Goal: Use online tool/utility: Use online tool/utility

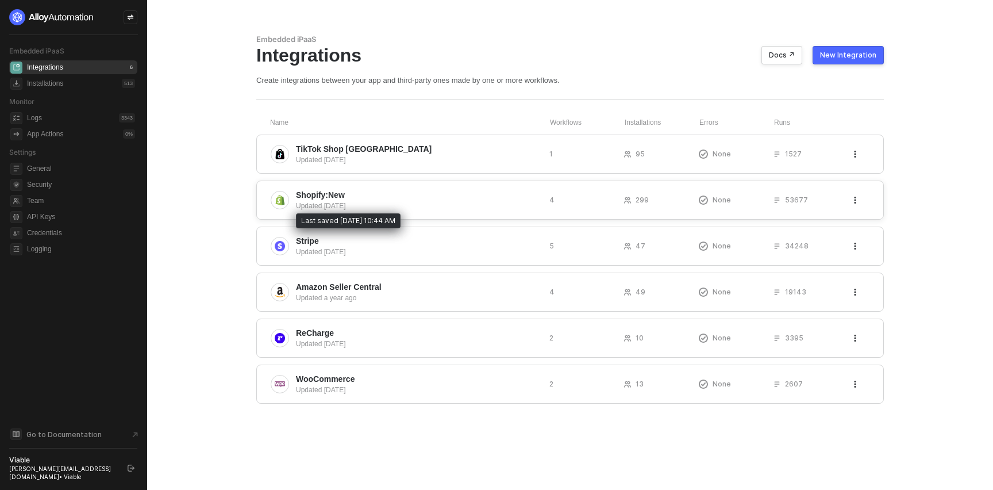
click at [316, 205] on div "Updated [DATE]" at bounding box center [418, 206] width 244 height 10
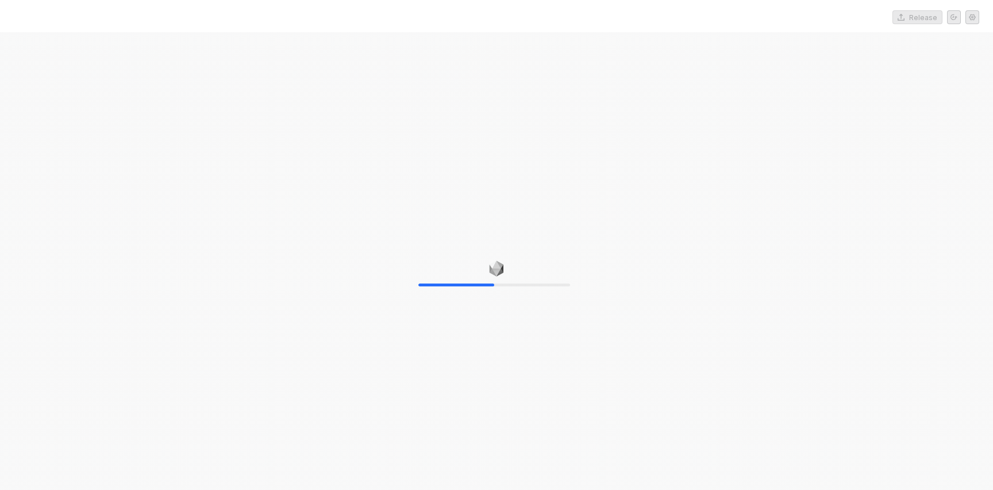
click at [337, 119] on div "50%" at bounding box center [496, 277] width 993 height 490
click at [297, 87] on div at bounding box center [496, 277] width 993 height 490
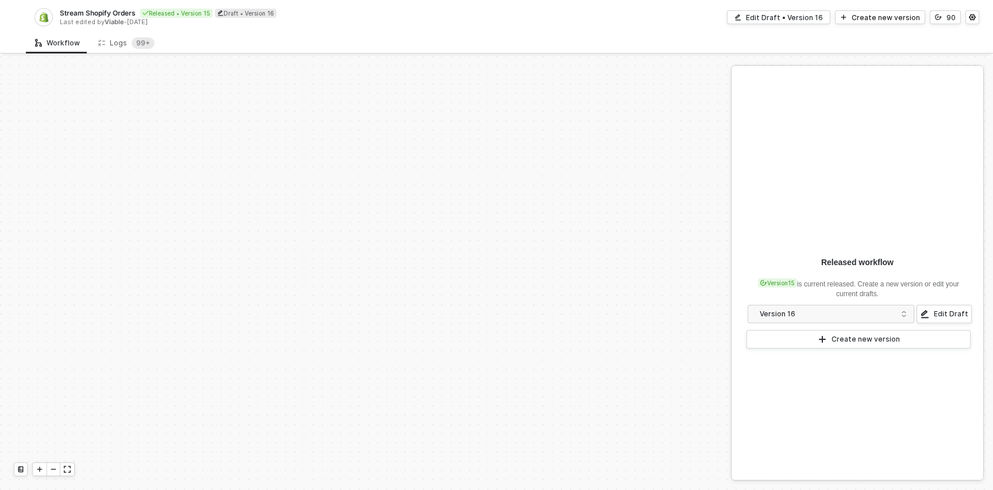
scroll to position [482, 0]
click at [109, 43] on div "Logs 99+" at bounding box center [126, 42] width 56 height 11
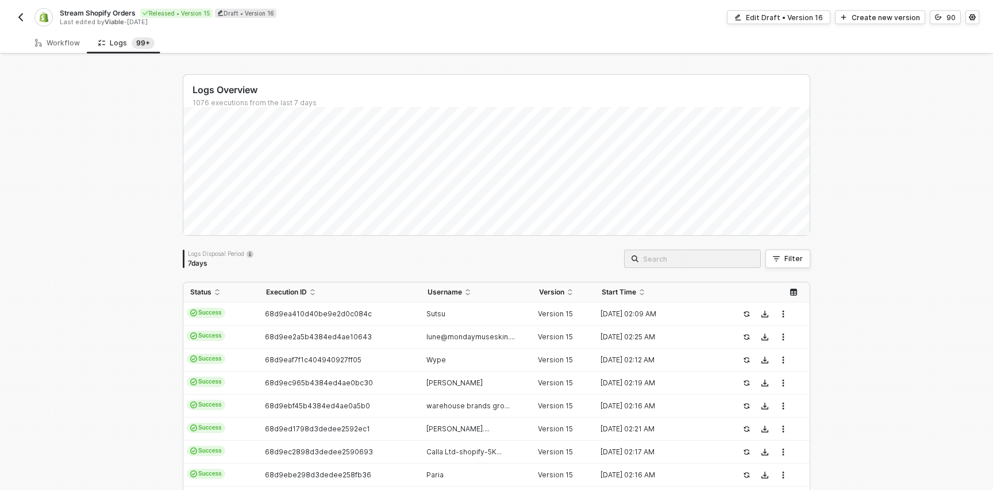
click at [682, 262] on input "search" at bounding box center [698, 258] width 110 height 13
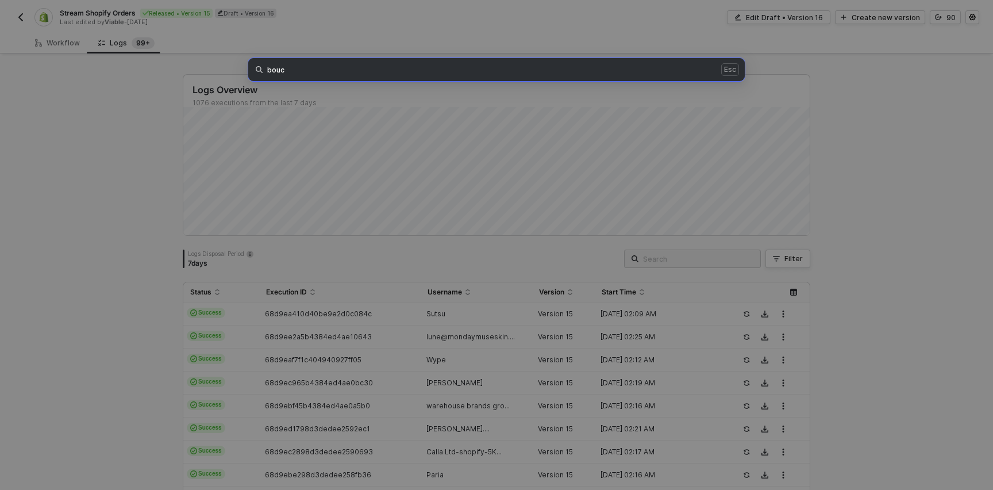
type input "bouc"
click at [548, 106] on div "bouc Esc" at bounding box center [496, 245] width 993 height 490
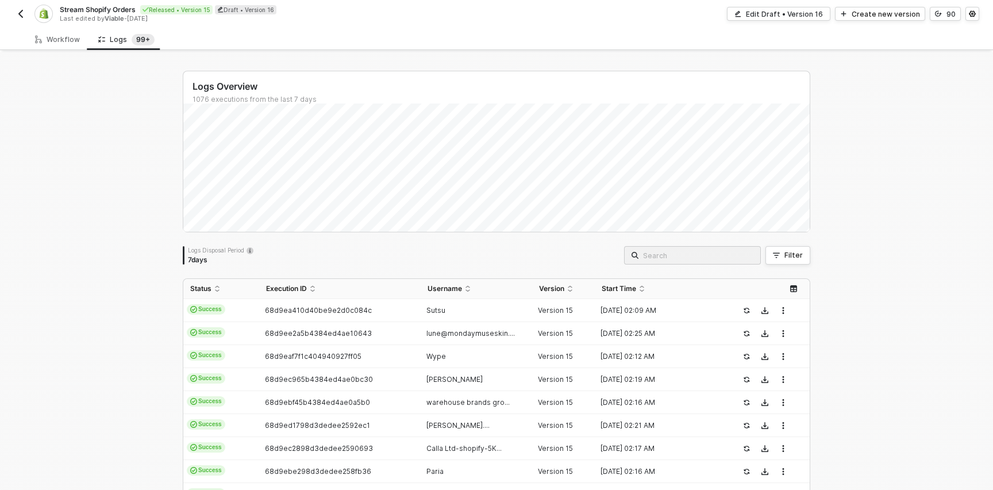
scroll to position [0, 0]
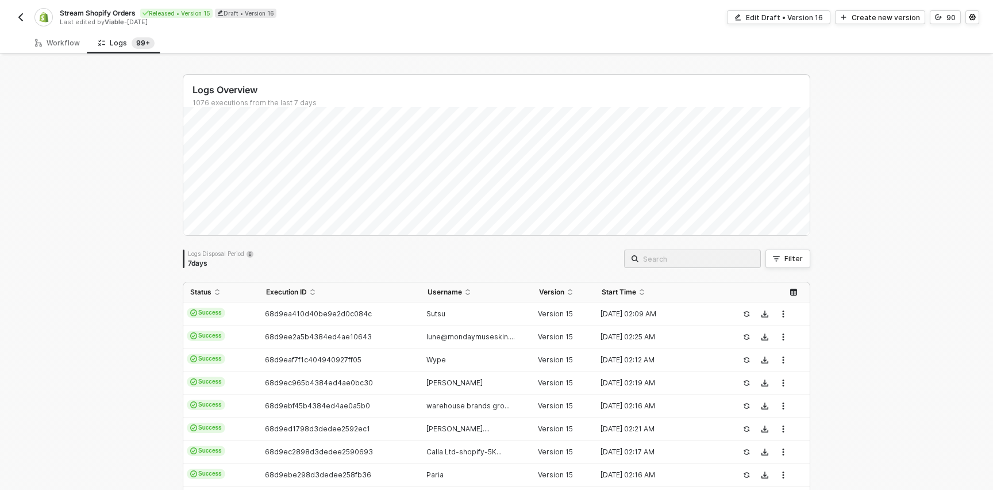
click at [639, 264] on span at bounding box center [635, 258] width 7 height 13
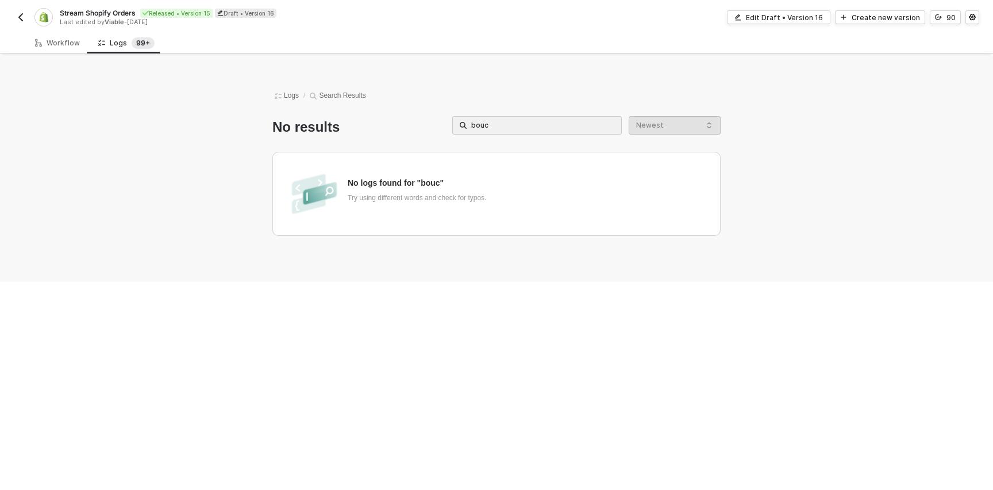
click at [585, 115] on div "Logs / Search Results No results bouc Newest No logs found for "bouc" Try using…" at bounding box center [496, 169] width 655 height 226
click at [117, 41] on div "Logs 99+" at bounding box center [126, 42] width 56 height 11
click at [49, 41] on div "Workflow" at bounding box center [57, 43] width 45 height 9
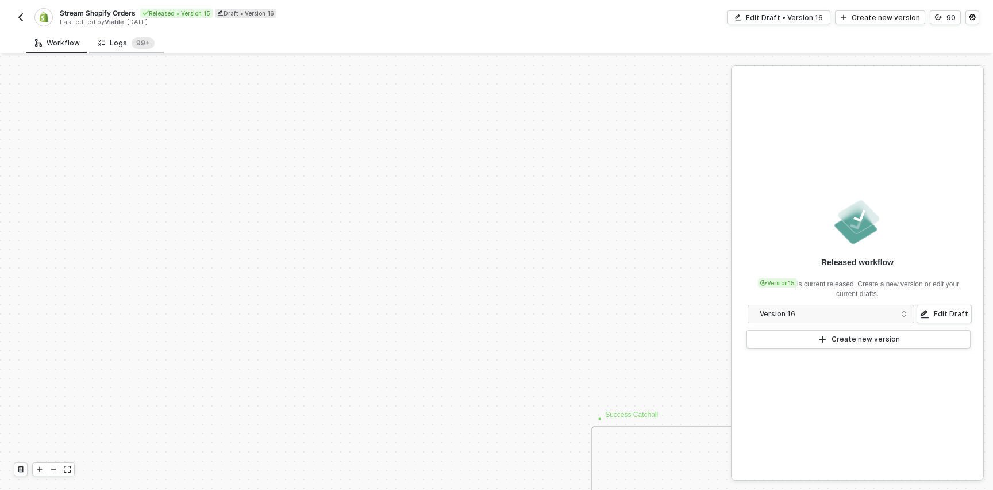
click at [126, 46] on div "Logs 99+" at bounding box center [126, 42] width 56 height 11
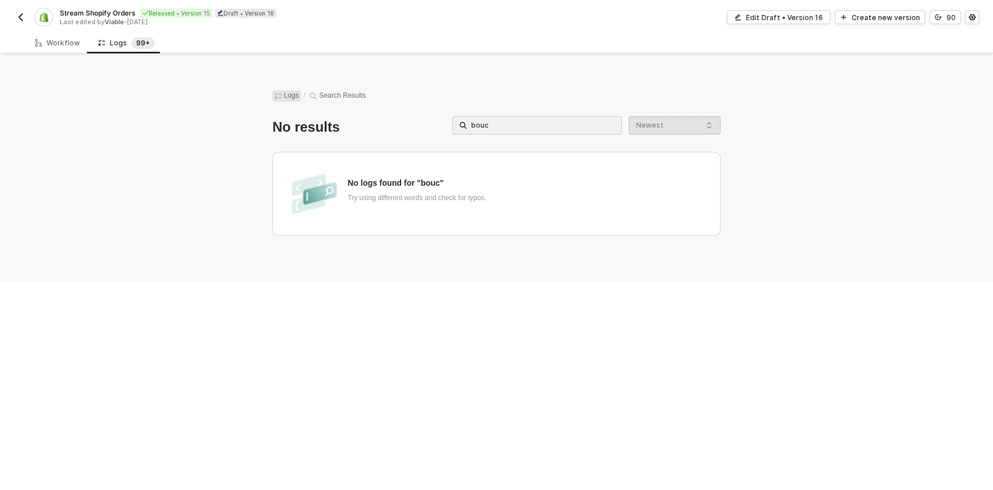
click at [290, 97] on span "Logs" at bounding box center [286, 95] width 29 height 11
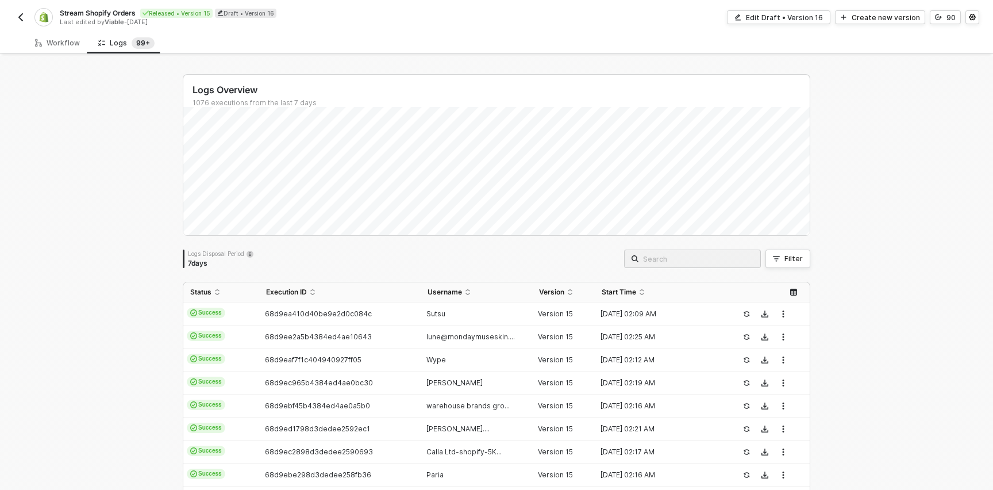
click at [699, 258] on input "search" at bounding box center [698, 258] width 110 height 13
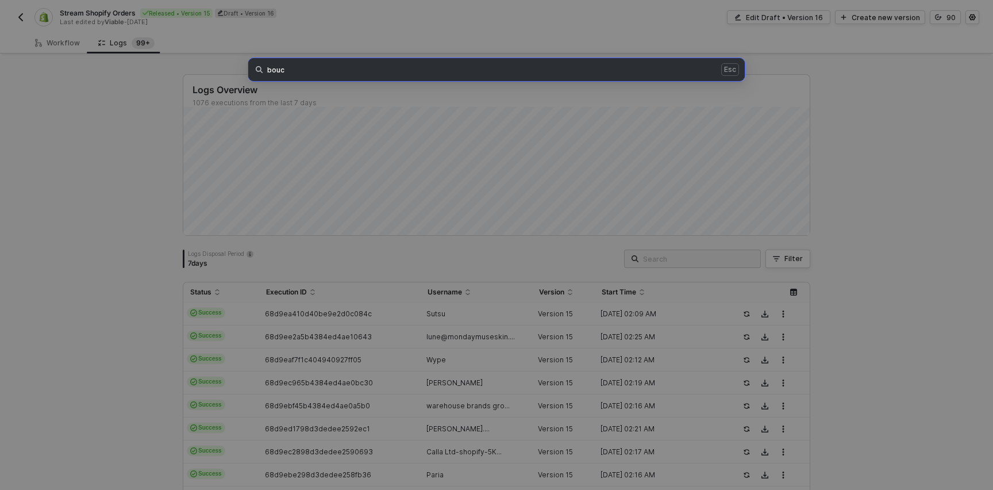
type input "bouc"
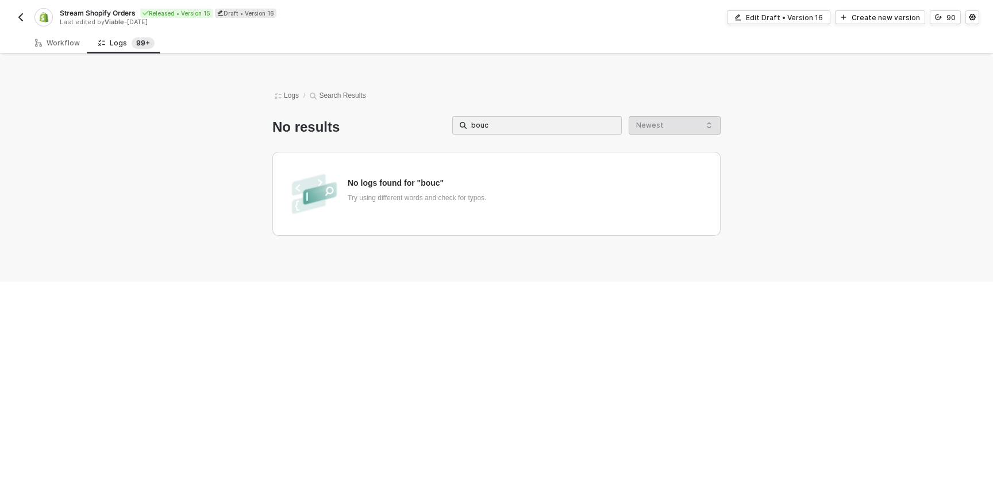
click at [502, 125] on input "bouc" at bounding box center [542, 125] width 143 height 13
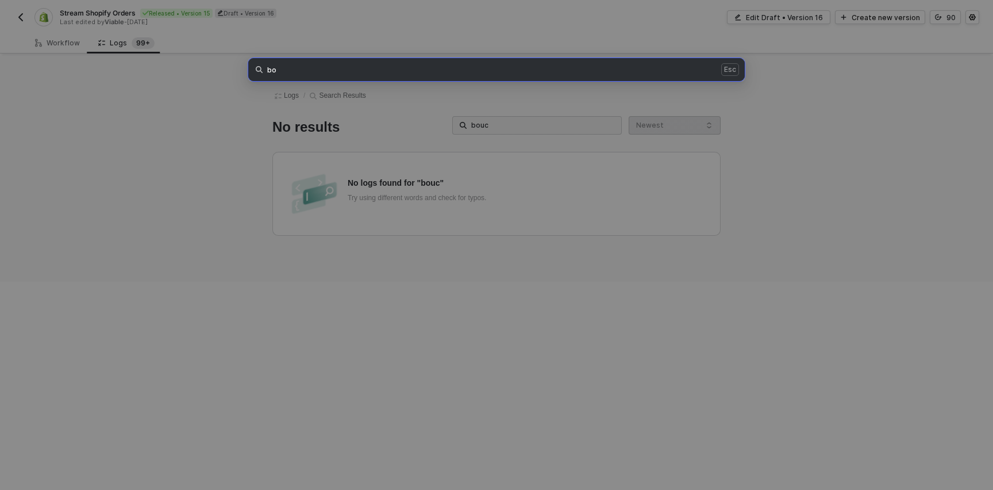
type input "bo"
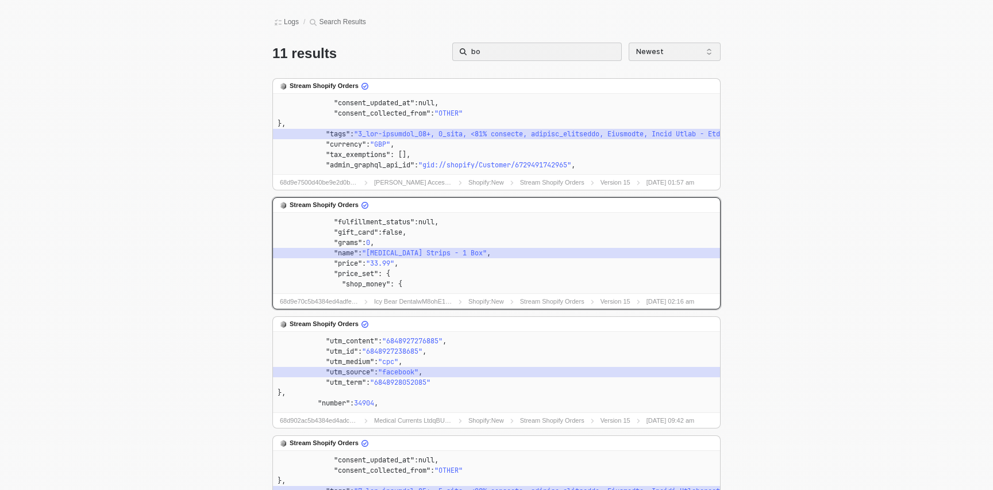
scroll to position [90, 0]
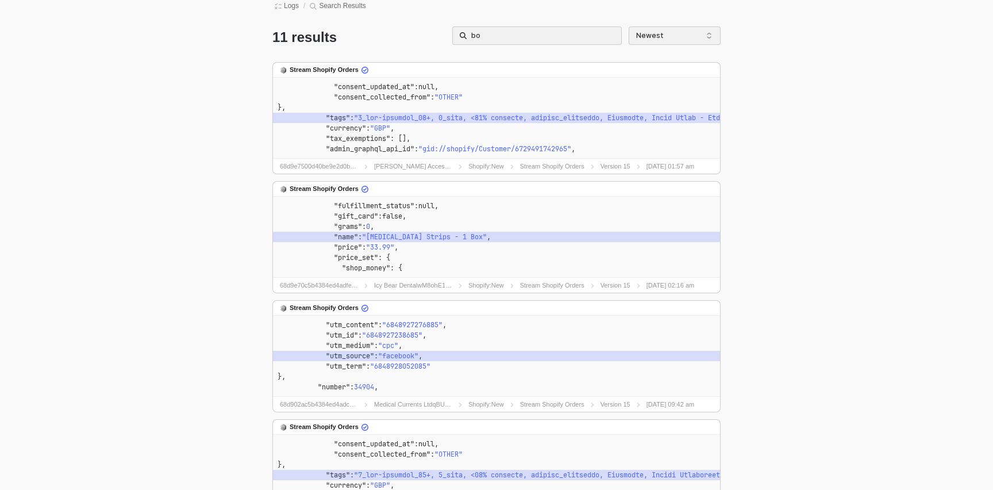
click at [497, 37] on input "bo" at bounding box center [542, 35] width 143 height 13
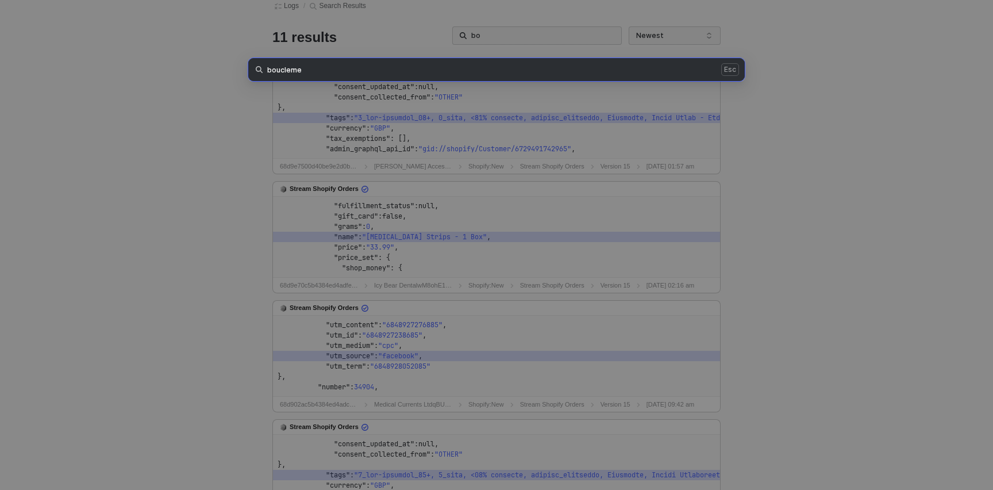
type input "boucleme"
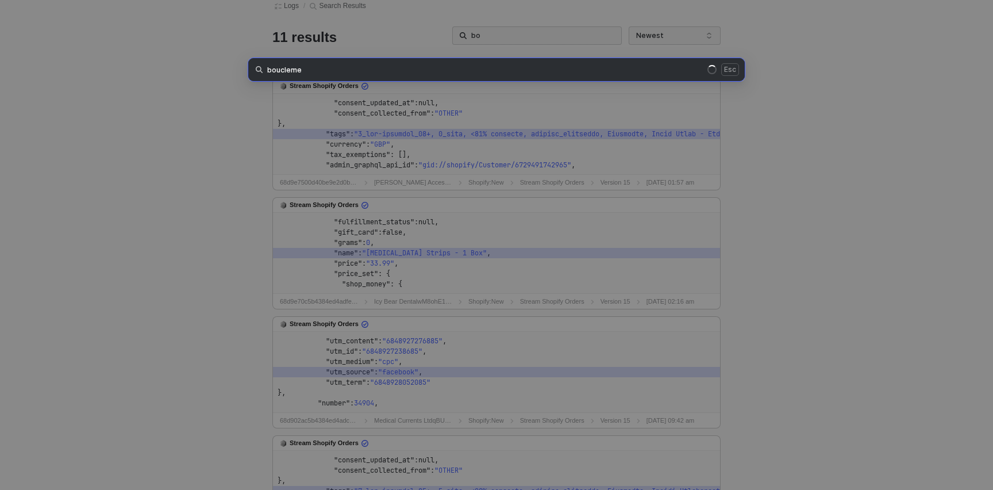
scroll to position [112, 0]
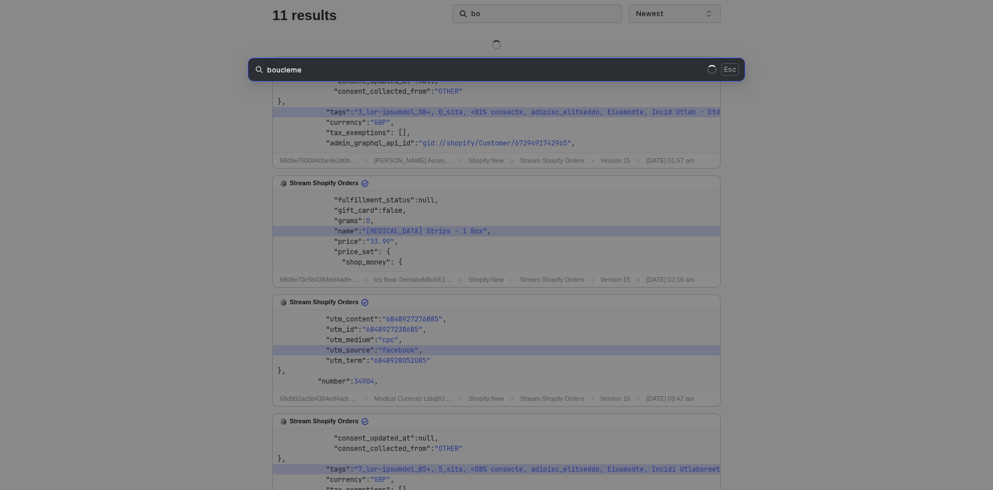
type input "boucleme"
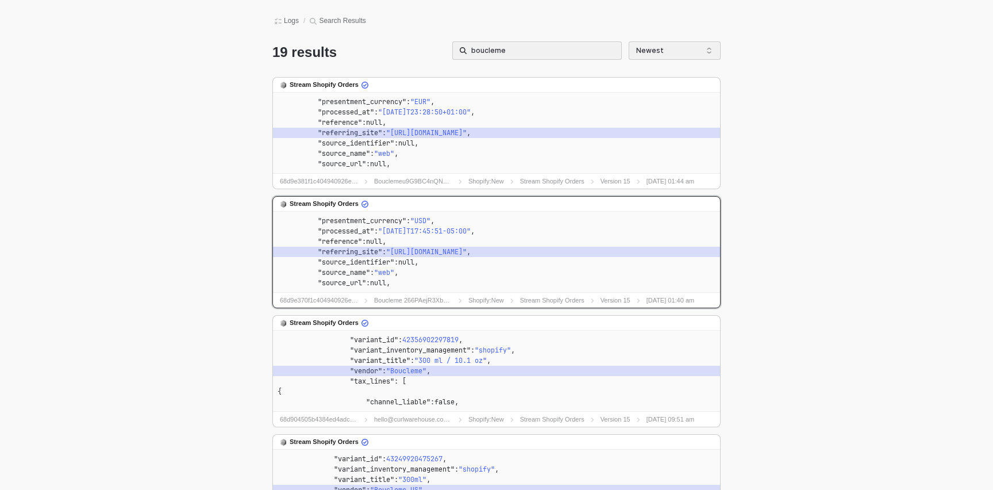
scroll to position [78, 0]
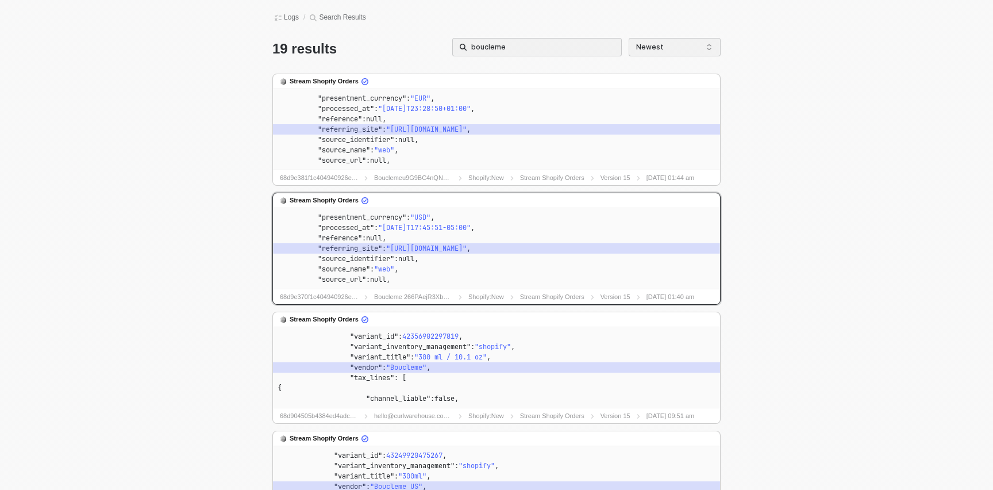
click at [408, 245] on span ""[URL][DOMAIN_NAME]"" at bounding box center [426, 248] width 80 height 9
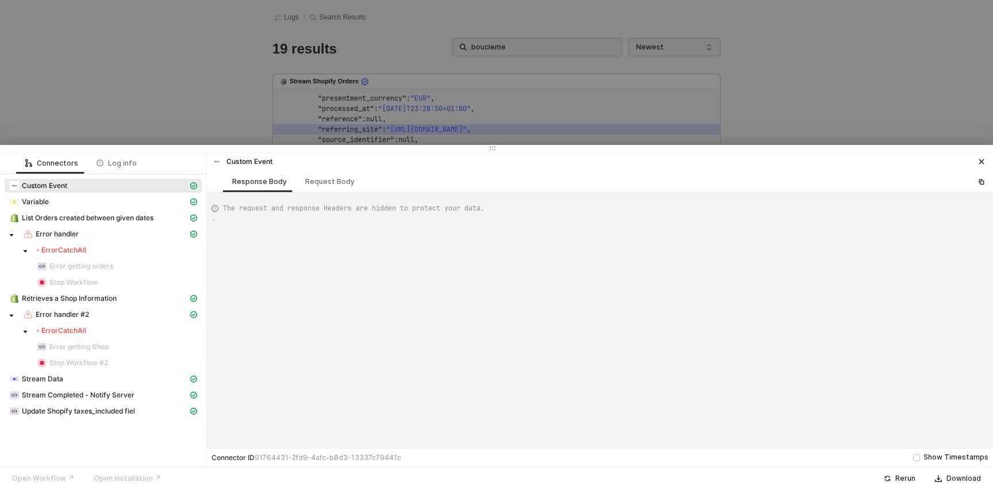
scroll to position [103, 0]
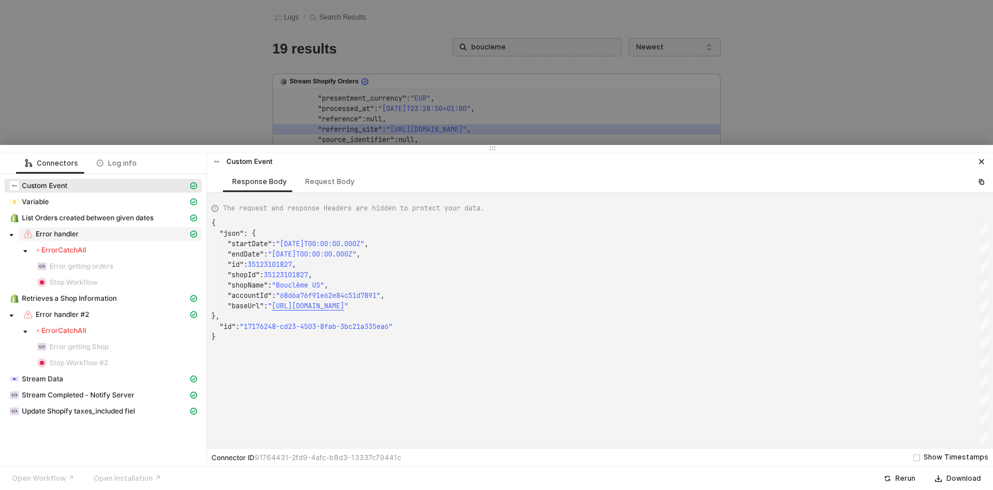
click at [128, 238] on div "Error handler" at bounding box center [105, 234] width 165 height 10
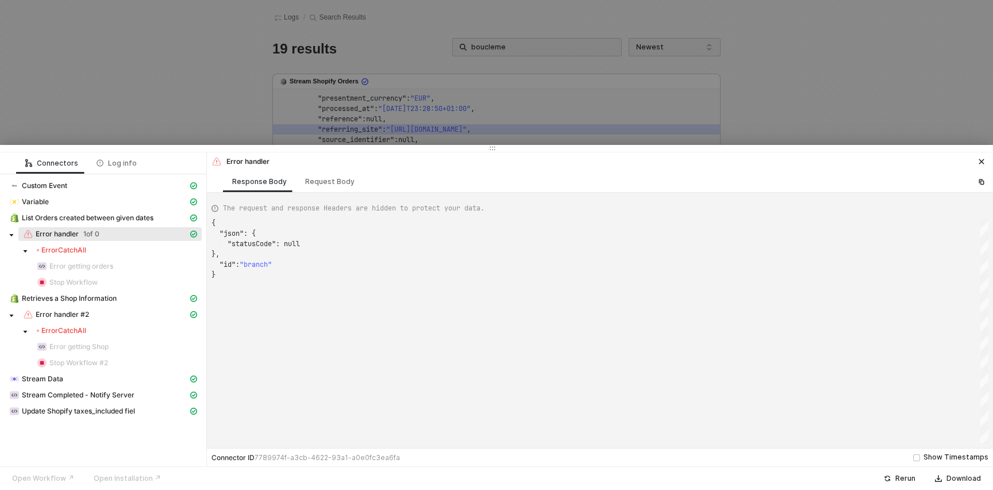
click at [119, 252] on div "Error CatchAll" at bounding box center [117, 249] width 160 height 9
click at [75, 325] on span "Error CatchAll" at bounding box center [117, 331] width 170 height 14
click at [74, 331] on div "Error CatchAll" at bounding box center [61, 330] width 49 height 9
click at [78, 317] on span "Error handler #2" at bounding box center [62, 314] width 53 height 9
click at [99, 386] on div "Stream Data" at bounding box center [103, 380] width 197 height 16
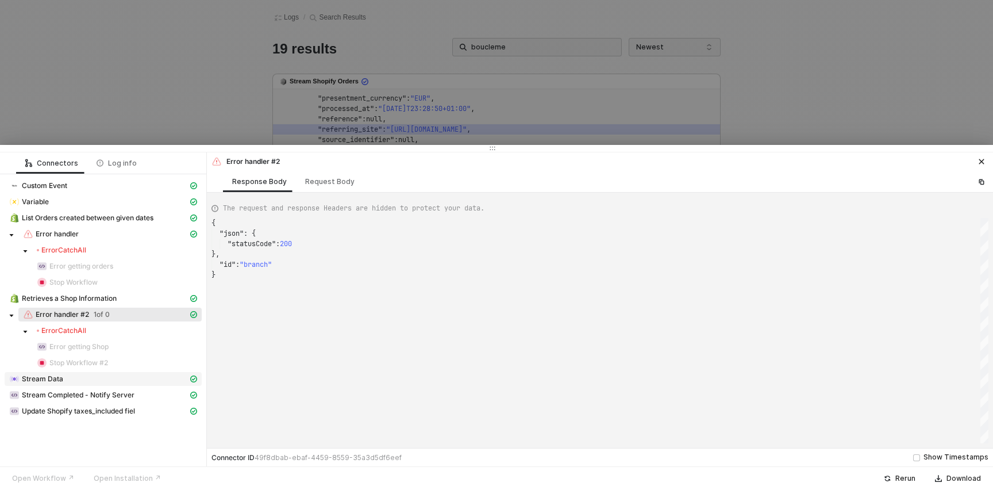
click at [99, 383] on div "Stream Data" at bounding box center [98, 379] width 179 height 10
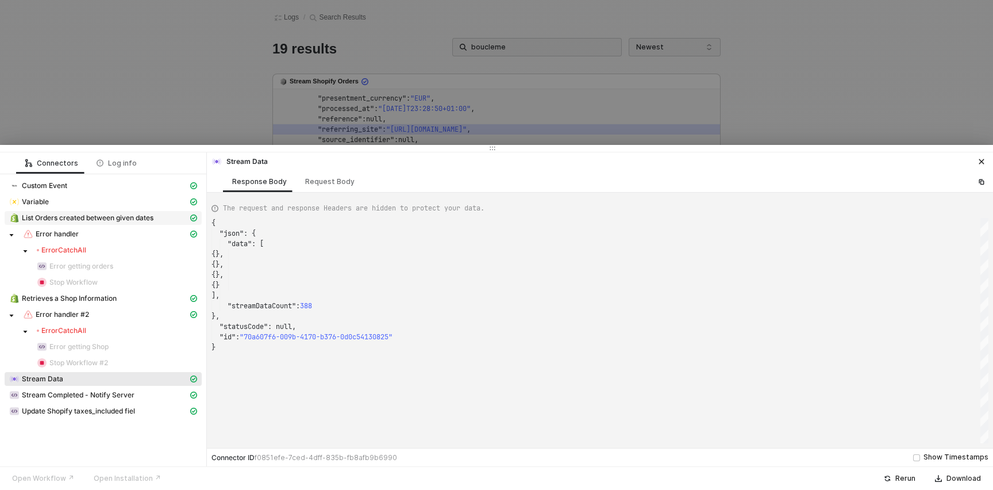
click at [98, 212] on span "List Orders created between given dates" at bounding box center [103, 218] width 197 height 14
type textarea "{ "json": { "orders": [ { "id": 6386180849795, "admin_graphql_api_id": "gid://s…"
